Goal: Information Seeking & Learning: Learn about a topic

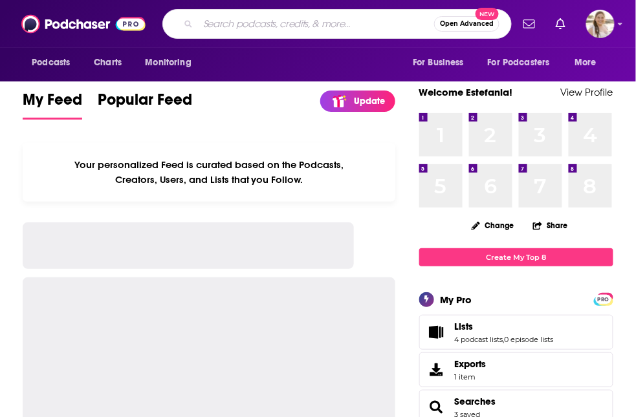
click at [213, 28] on input "Search podcasts, credits, & more..." at bounding box center [316, 24] width 236 height 21
type input "Mea Culpa"
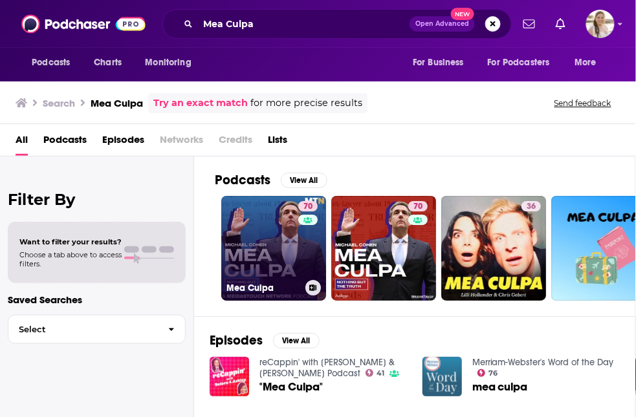
click at [287, 248] on link "70 Mea Culpa" at bounding box center [273, 248] width 105 height 105
